Goal: Transaction & Acquisition: Subscribe to service/newsletter

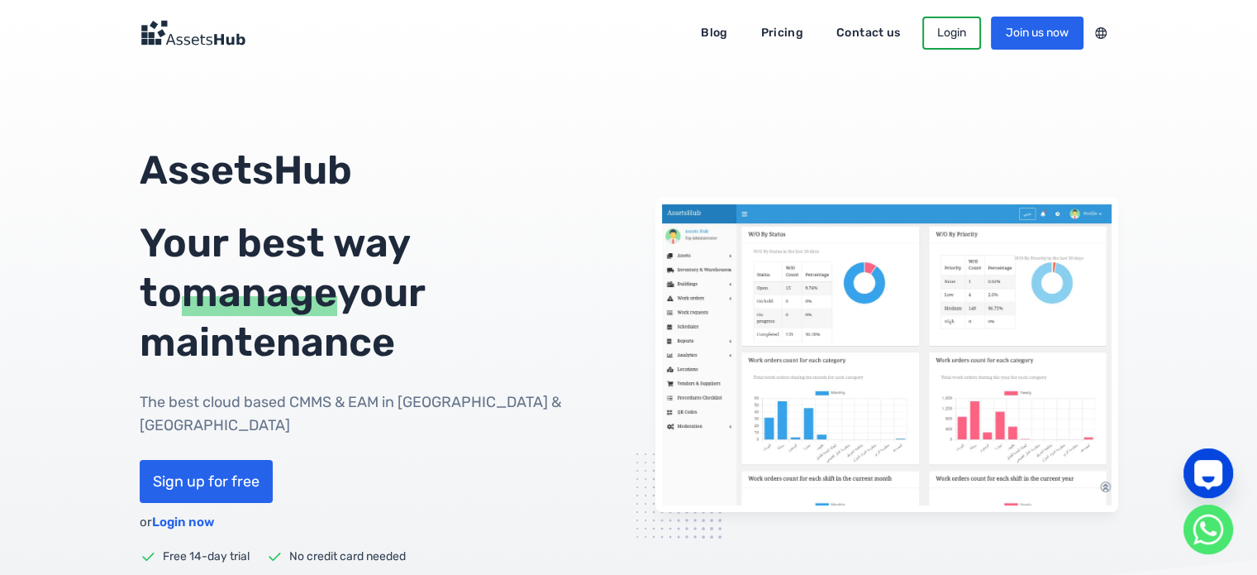
click at [750, 39] on link "Pricing" at bounding box center [782, 33] width 65 height 26
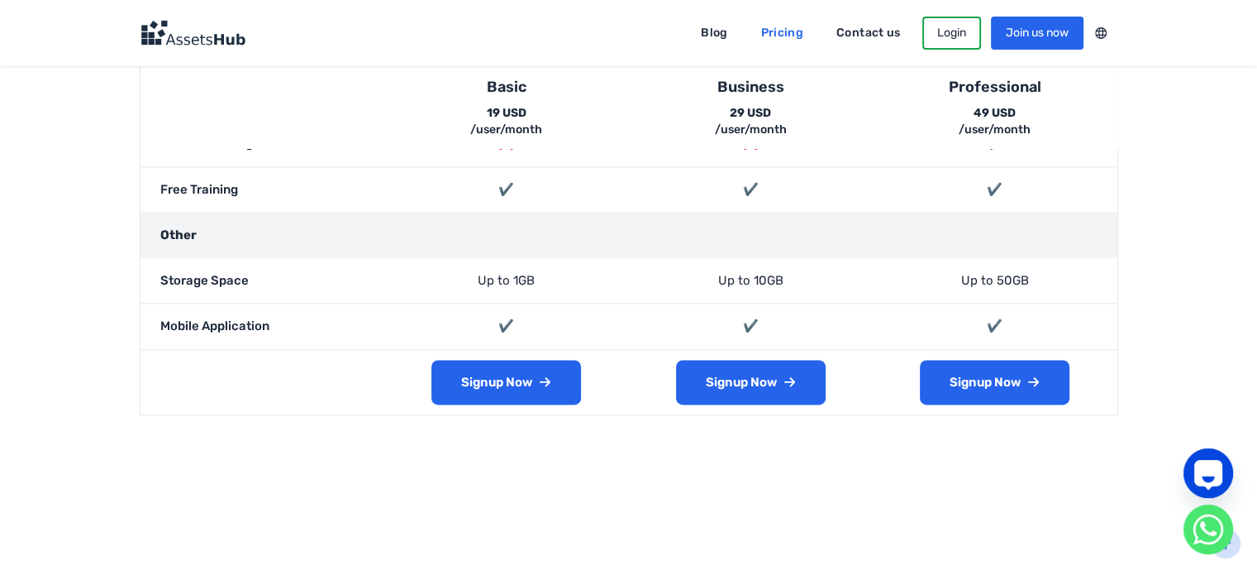
scroll to position [2149, 0]
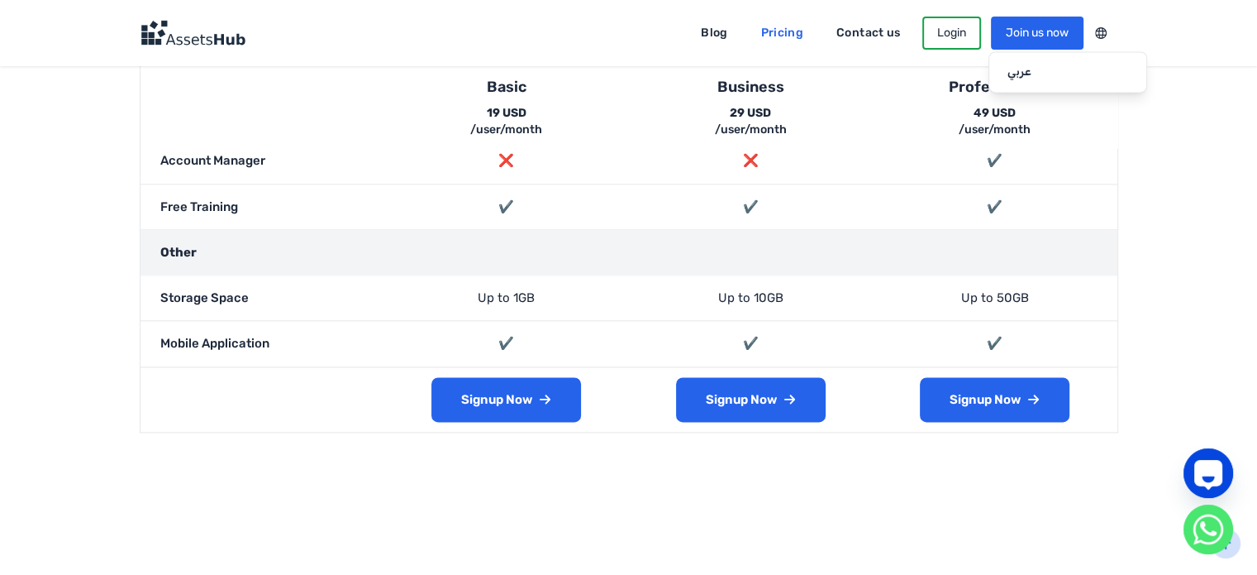
click at [1084, 37] on div at bounding box center [1101, 32] width 35 height 21
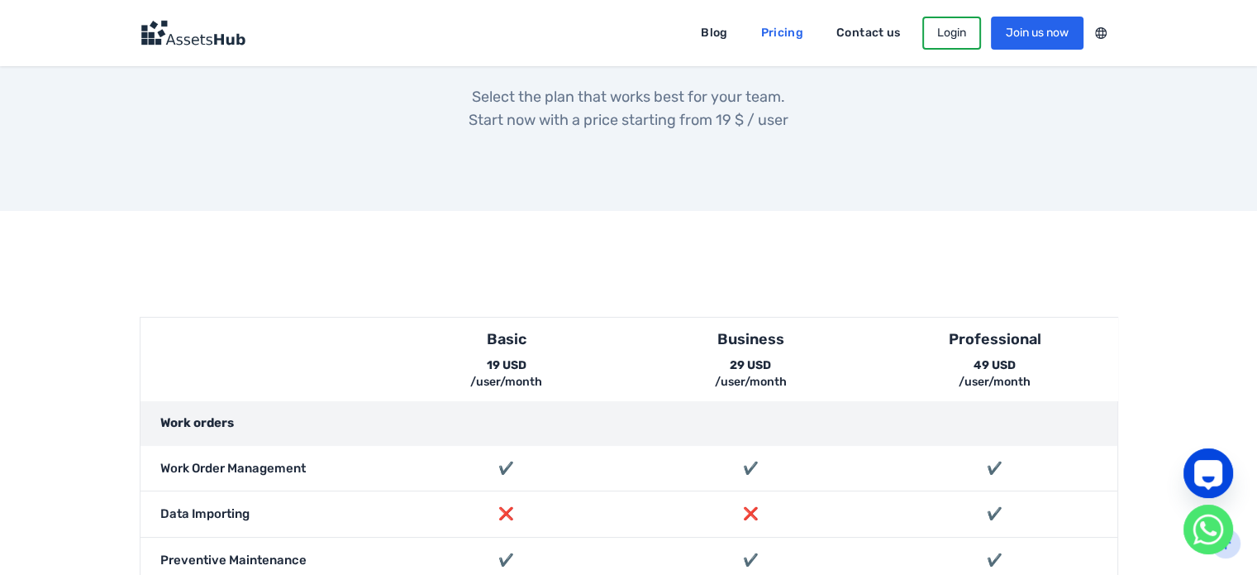
scroll to position [0, 0]
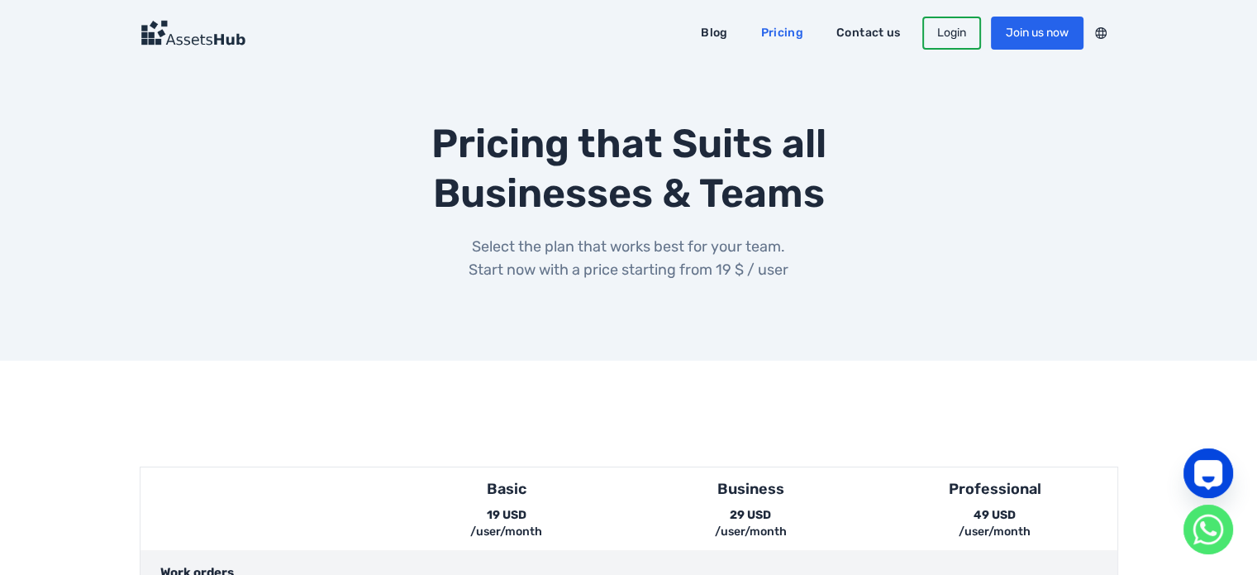
click at [770, 137] on h2 "Pricing that Suits all Businesses & Teams" at bounding box center [629, 168] width 556 height 99
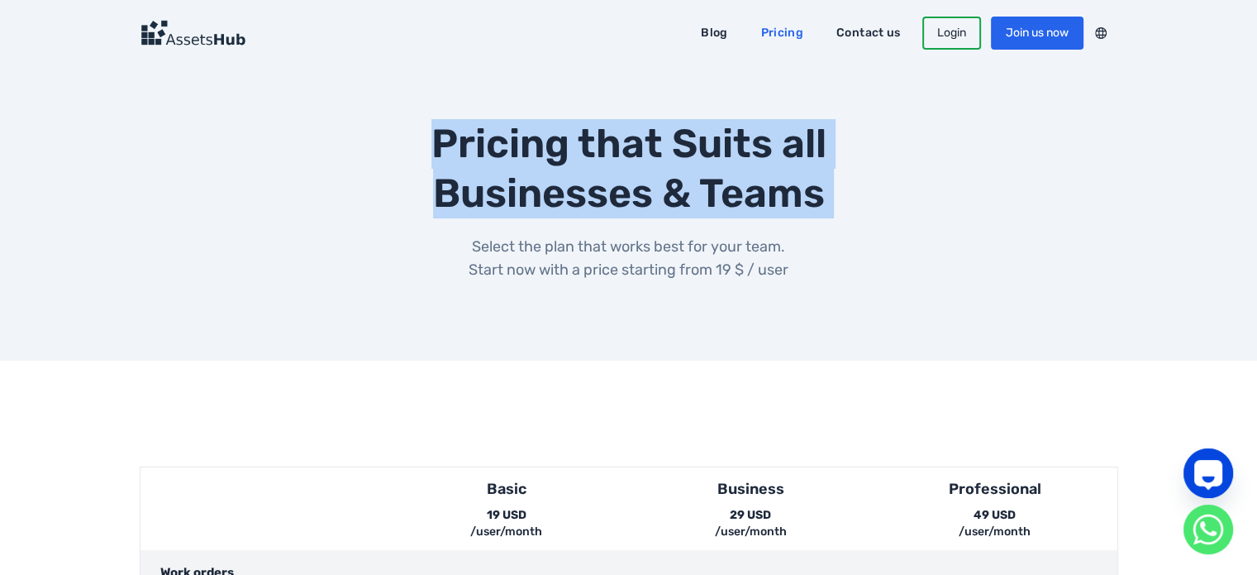
click at [770, 137] on h2 "Pricing that Suits all Businesses & Teams" at bounding box center [629, 168] width 556 height 99
